Goal: Download file/media

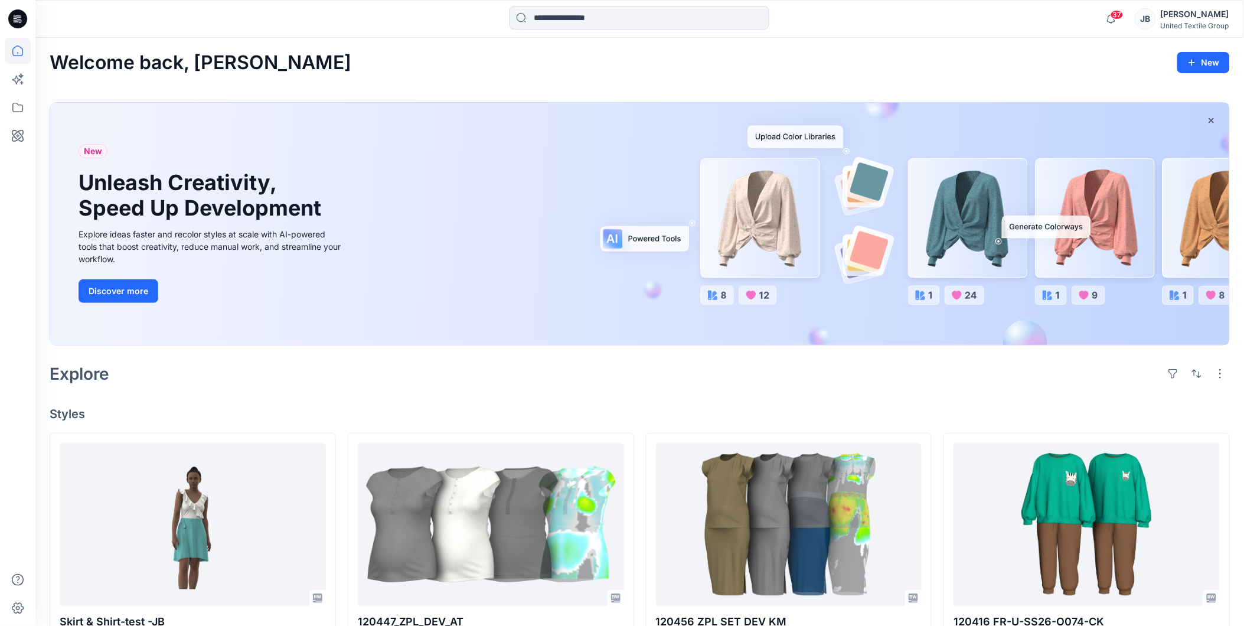
click at [15, 19] on icon at bounding box center [17, 18] width 19 height 19
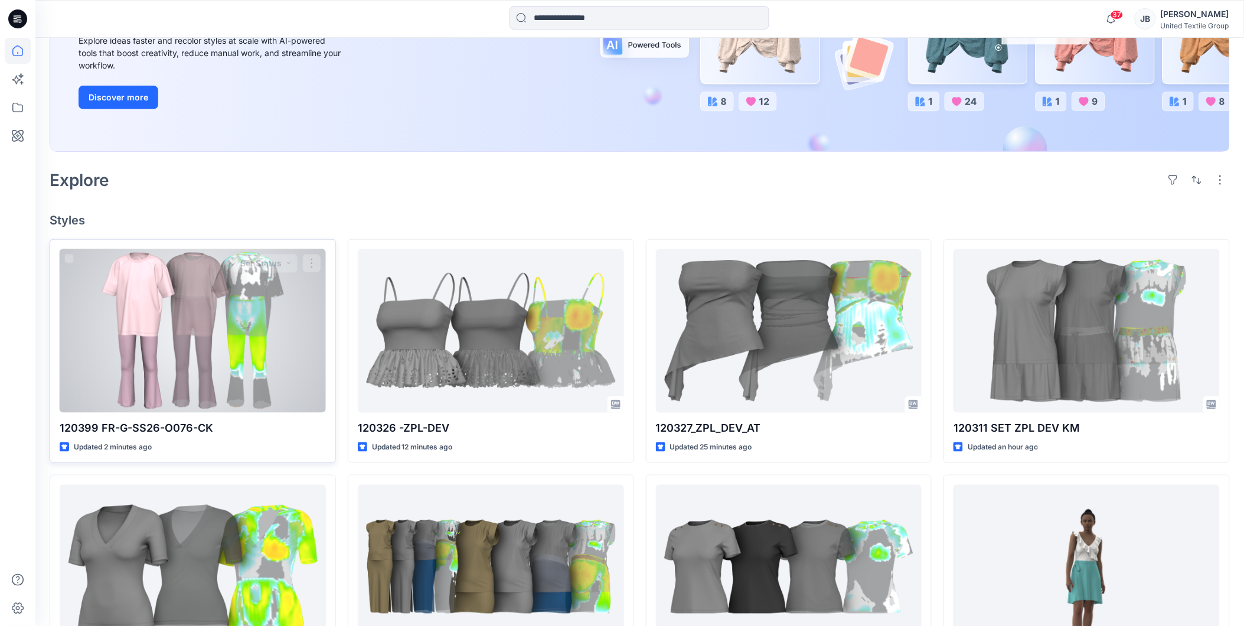
scroll to position [197, 0]
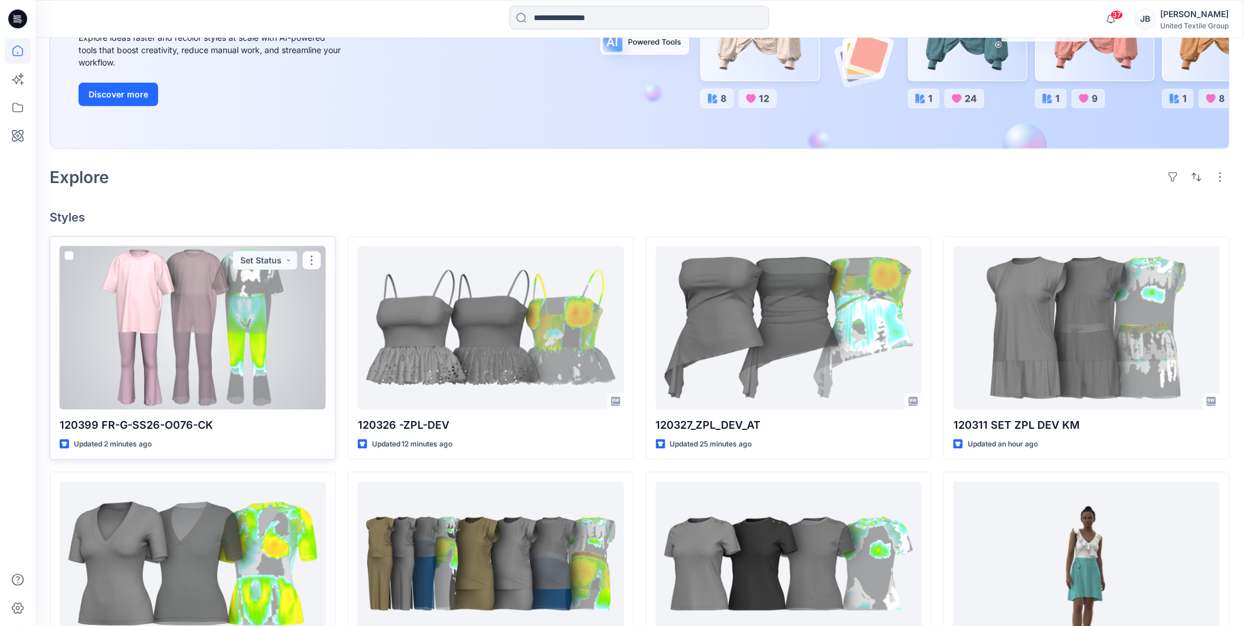
click at [293, 327] on div at bounding box center [193, 328] width 266 height 164
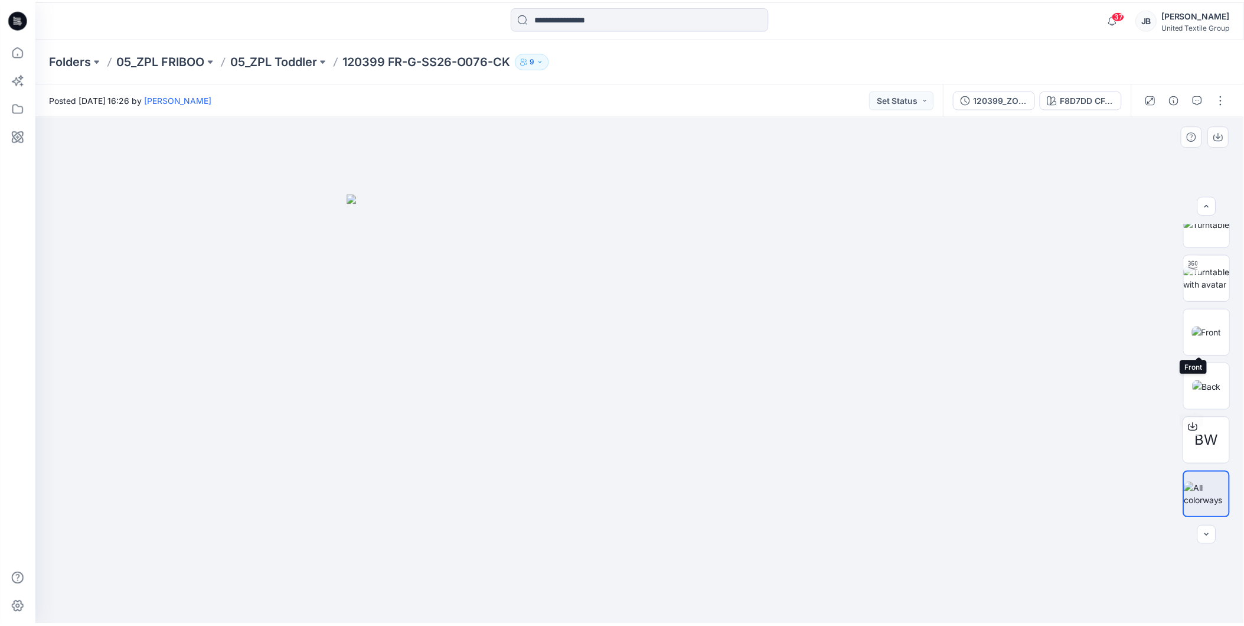
scroll to position [78, 0]
click at [1208, 432] on div at bounding box center [1202, 426] width 19 height 19
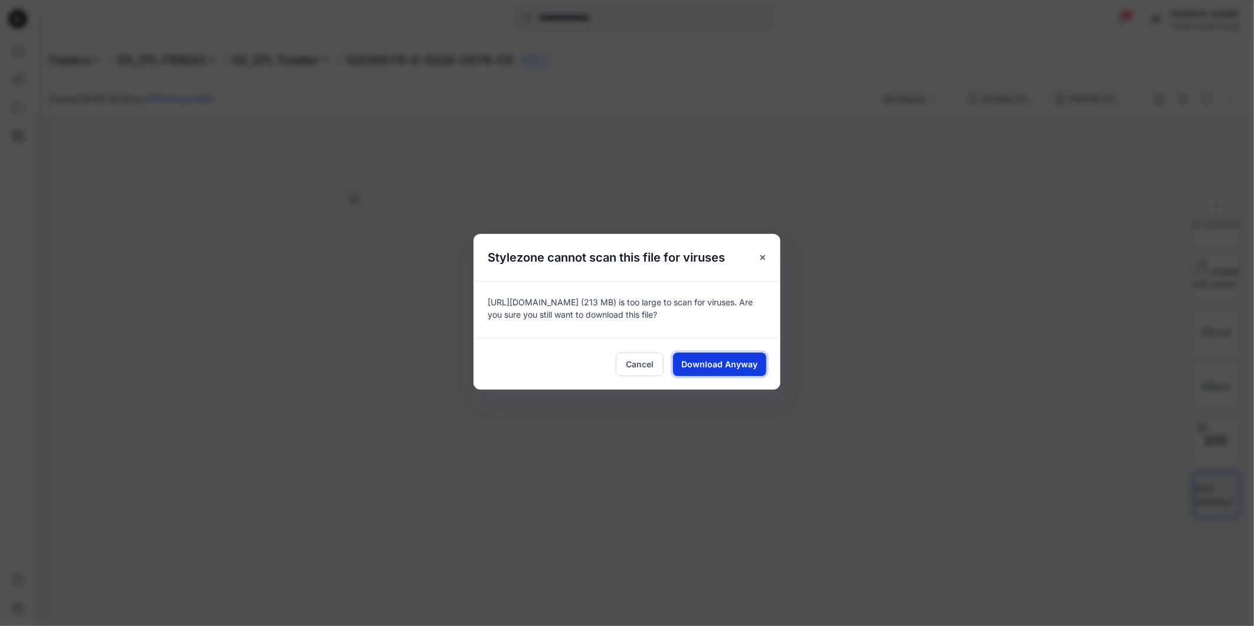
click at [731, 367] on span "Download Anyway" at bounding box center [720, 364] width 76 height 12
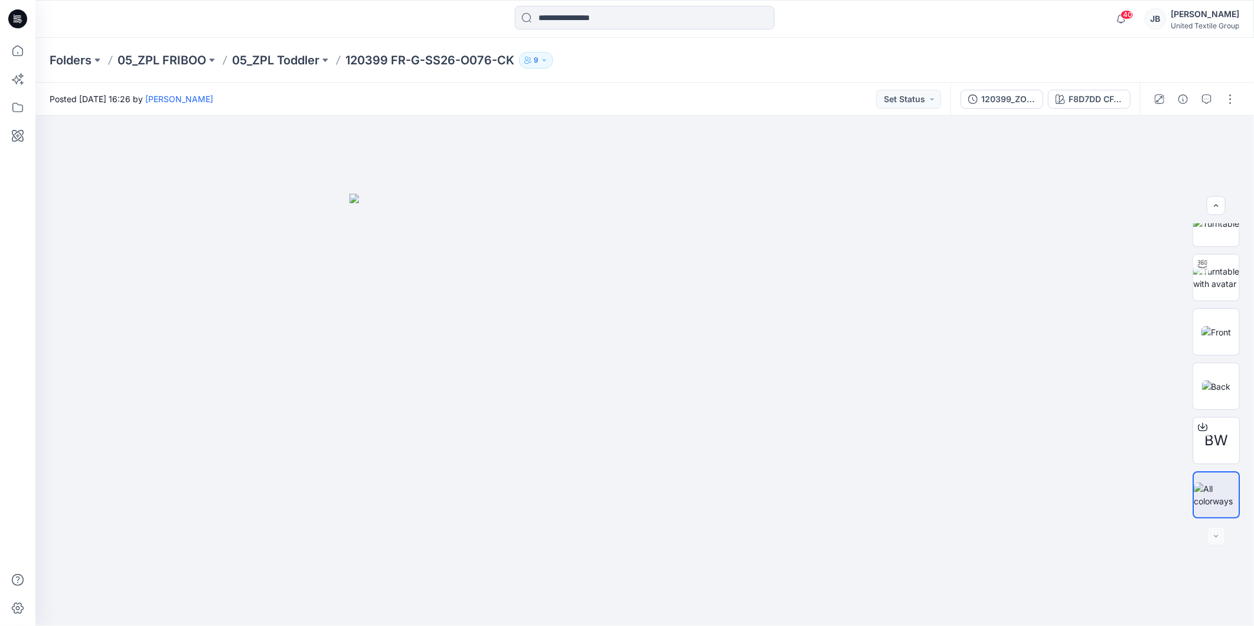
drag, startPoint x: 12, startPoint y: 6, endPoint x: 11, endPoint y: 15, distance: 8.9
click at [11, 15] on icon at bounding box center [17, 19] width 19 height 38
